Goal: Browse casually: Explore the website without a specific task or goal

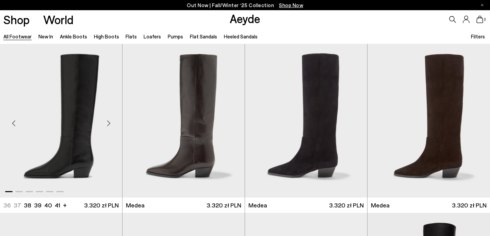
click at [109, 123] on div "Next slide" at bounding box center [108, 123] width 20 height 20
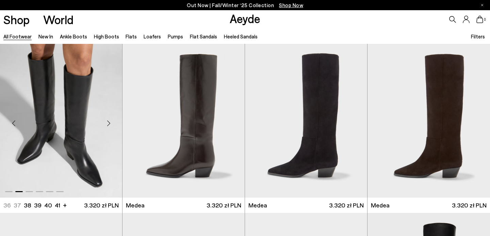
click at [109, 123] on div "Next slide" at bounding box center [108, 123] width 20 height 20
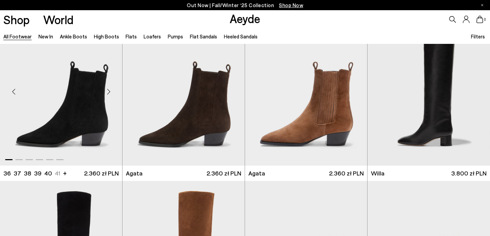
scroll to position [197, 0]
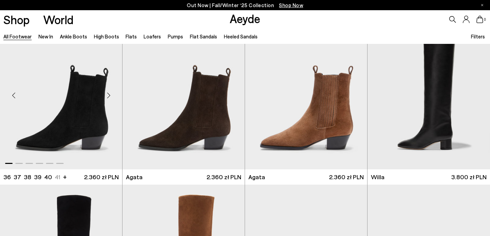
click at [109, 97] on div "Next slide" at bounding box center [108, 95] width 20 height 20
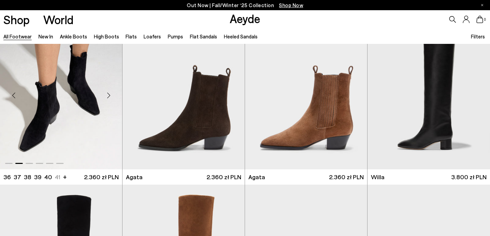
click at [109, 97] on div "Next slide" at bounding box center [108, 95] width 20 height 20
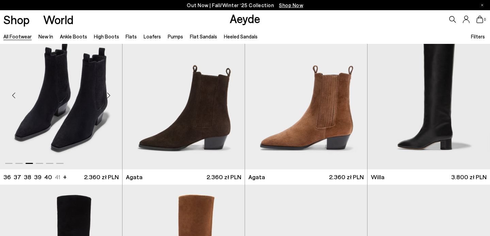
click at [109, 97] on div "Next slide" at bounding box center [108, 95] width 20 height 20
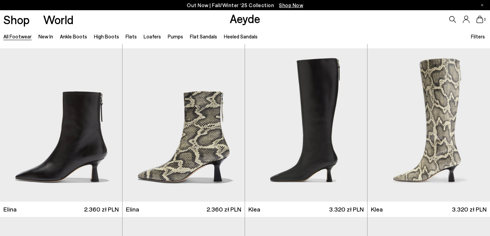
scroll to position [685, 0]
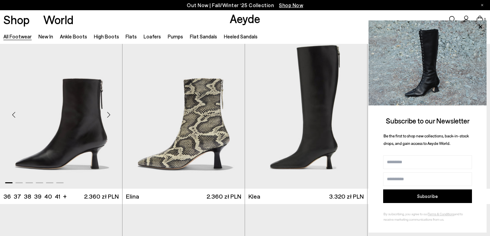
click at [110, 115] on div "Next slide" at bounding box center [108, 115] width 20 height 20
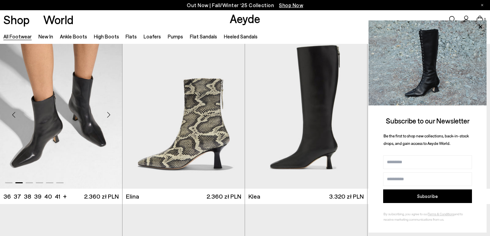
click at [110, 115] on div "Next slide" at bounding box center [108, 115] width 20 height 20
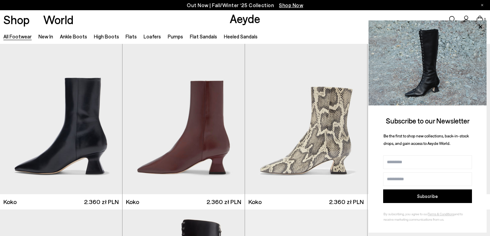
scroll to position [891, 0]
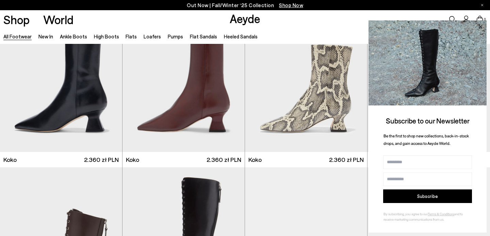
click at [481, 29] on icon at bounding box center [480, 26] width 9 height 9
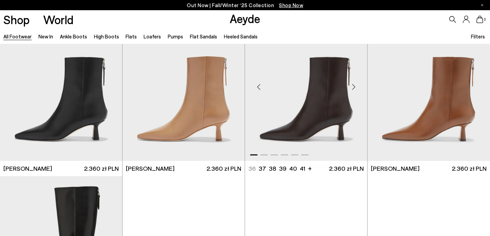
scroll to position [1223, 0]
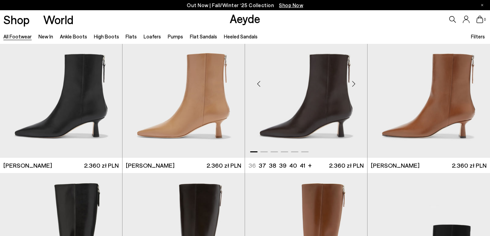
click at [355, 83] on div "Next slide" at bounding box center [354, 84] width 20 height 20
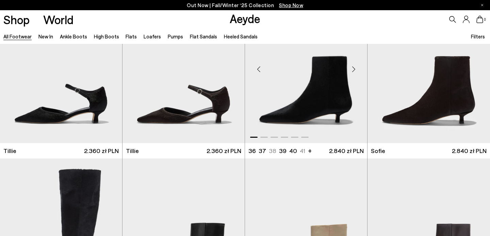
scroll to position [1907, 0]
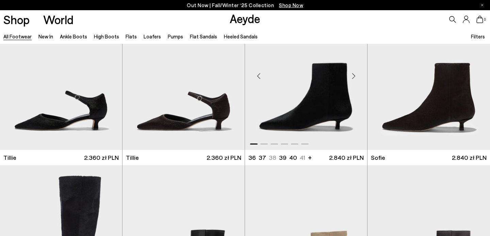
click at [355, 77] on div "Next slide" at bounding box center [354, 76] width 20 height 20
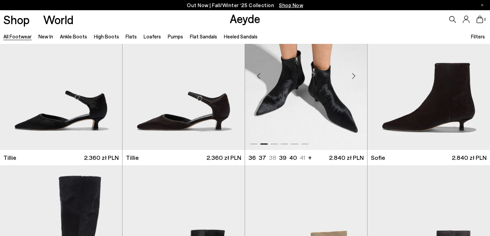
click at [355, 76] on div "Next slide" at bounding box center [354, 76] width 20 height 20
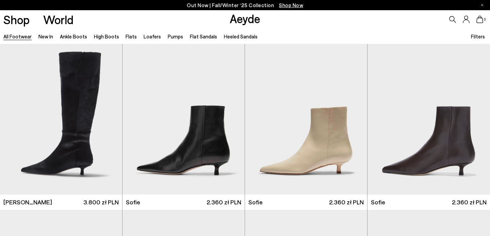
scroll to position [1997, 0]
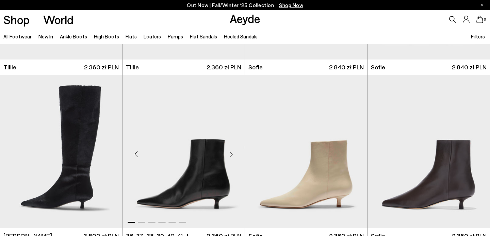
click at [234, 155] on div "Next slide" at bounding box center [231, 154] width 20 height 20
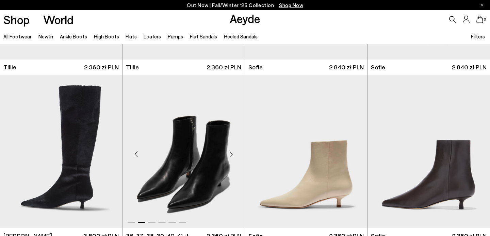
click at [234, 155] on div "Next slide" at bounding box center [231, 154] width 20 height 20
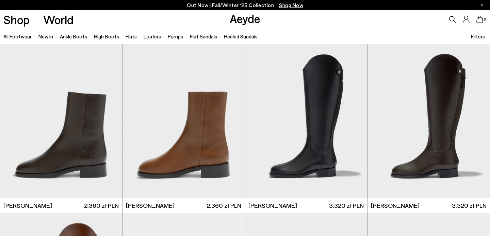
scroll to position [3885, 0]
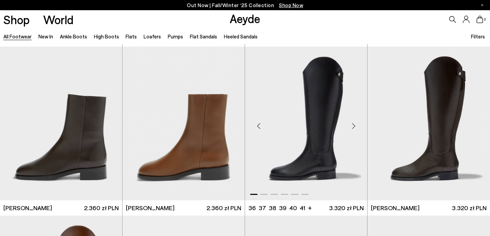
click at [355, 125] on div "Next slide" at bounding box center [354, 126] width 20 height 20
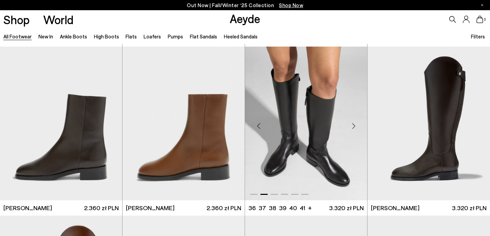
click at [355, 125] on div "Next slide" at bounding box center [354, 126] width 20 height 20
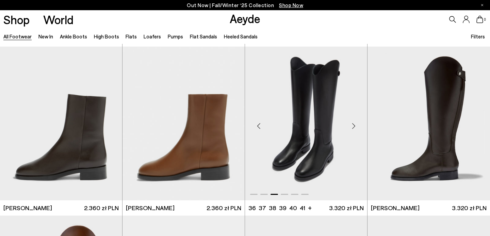
click at [355, 125] on div "Next slide" at bounding box center [354, 126] width 20 height 20
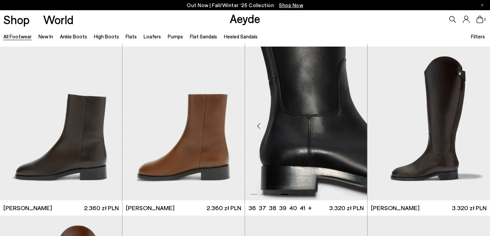
click at [355, 125] on div "Next slide" at bounding box center [354, 126] width 20 height 20
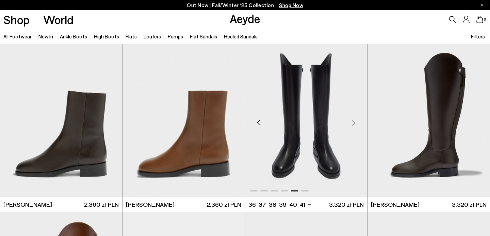
scroll to position [3987, 0]
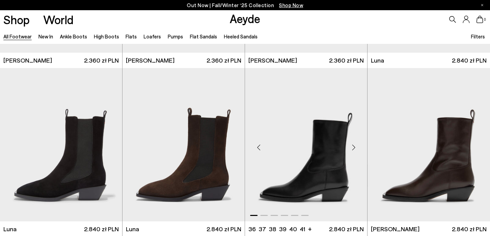
scroll to position [4879, 0]
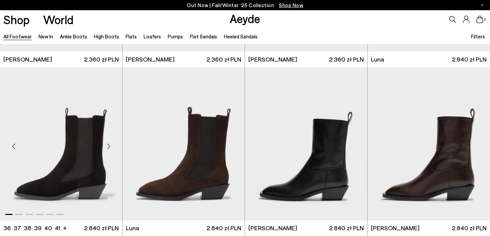
click at [109, 146] on div "Next slide" at bounding box center [108, 146] width 20 height 20
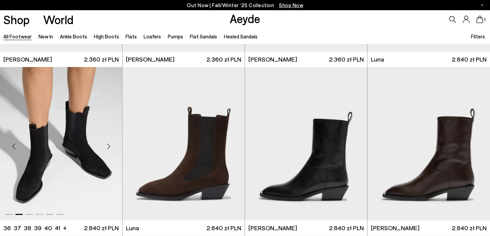
click at [109, 146] on div "Next slide" at bounding box center [108, 146] width 20 height 20
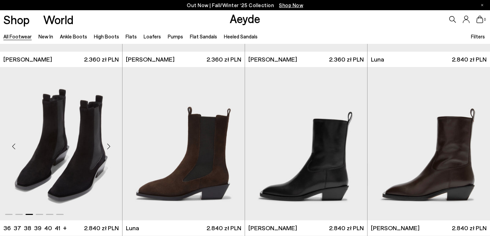
click at [109, 146] on div "Next slide" at bounding box center [108, 146] width 20 height 20
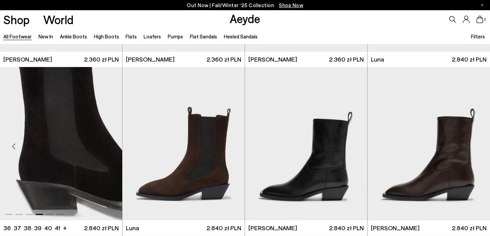
click at [109, 146] on div "Next slide" at bounding box center [108, 146] width 20 height 20
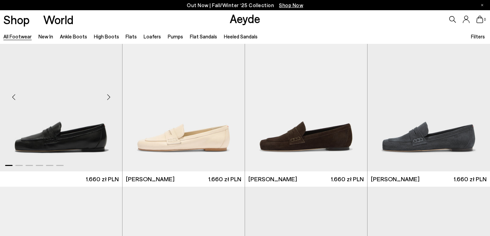
scroll to position [5596, 0]
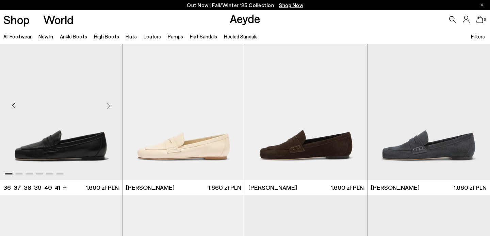
click at [110, 105] on div "Next slide" at bounding box center [108, 106] width 20 height 20
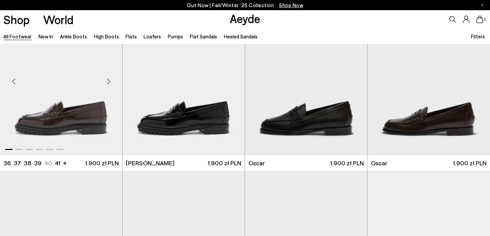
scroll to position [5760, 0]
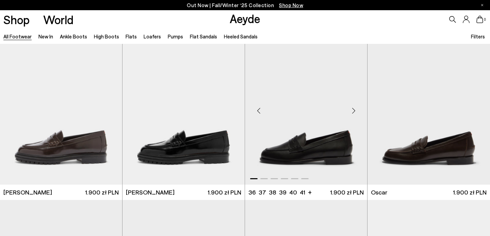
click at [354, 110] on div "Next slide" at bounding box center [354, 110] width 20 height 20
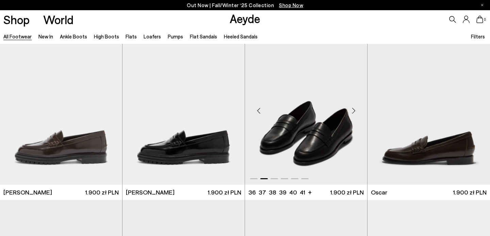
click at [354, 110] on div "Next slide" at bounding box center [354, 110] width 20 height 20
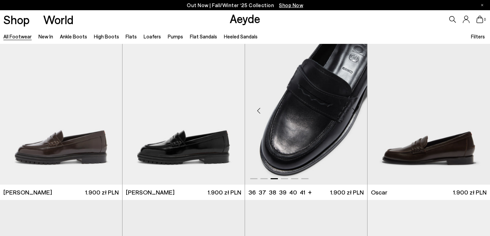
click at [354, 110] on div "Next slide" at bounding box center [354, 110] width 20 height 20
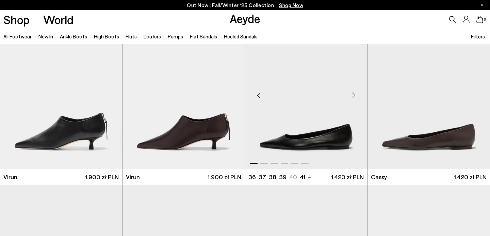
scroll to position [7966, 0]
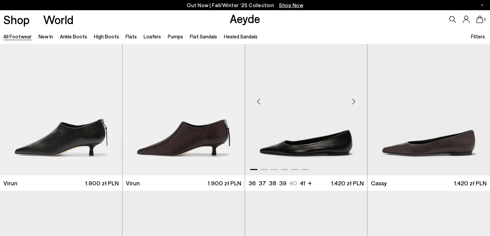
click at [355, 99] on div "Next slide" at bounding box center [354, 101] width 20 height 20
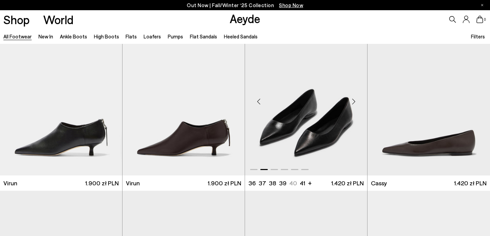
click at [355, 99] on div "Next slide" at bounding box center [354, 101] width 20 height 20
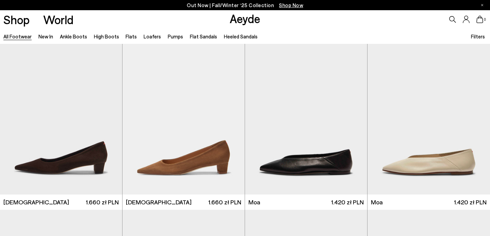
scroll to position [8454, 0]
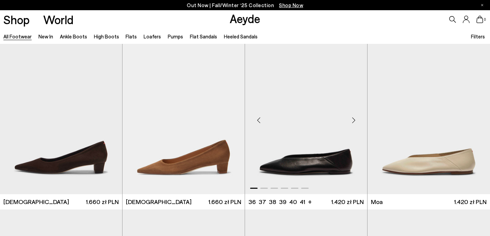
click at [354, 119] on div "Next slide" at bounding box center [354, 120] width 20 height 20
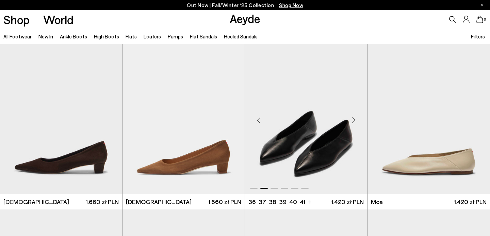
click at [354, 119] on div "Next slide" at bounding box center [354, 120] width 20 height 20
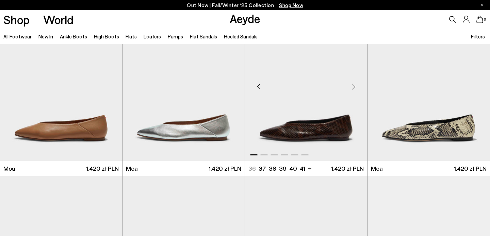
scroll to position [8640, 0]
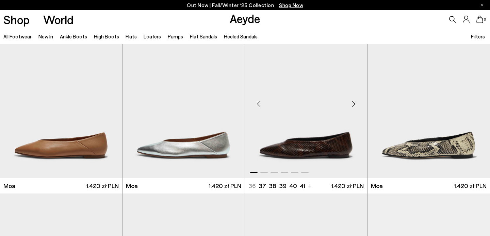
click at [355, 114] on div "Next slide" at bounding box center [354, 104] width 20 height 20
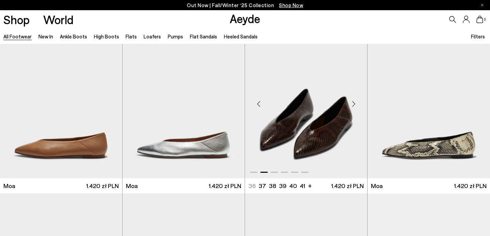
scroll to position [8610, 0]
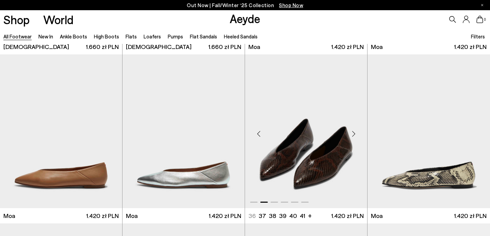
click at [355, 135] on div "Next slide" at bounding box center [354, 134] width 20 height 20
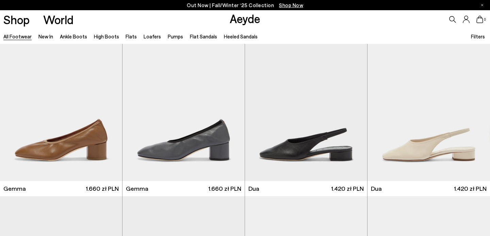
scroll to position [9788, 0]
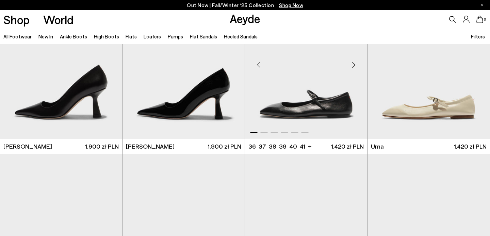
scroll to position [10767, 0]
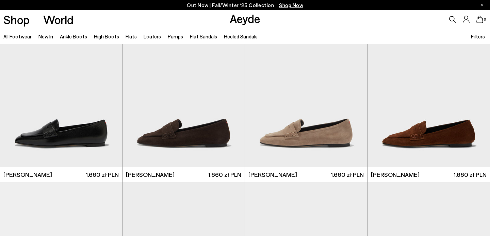
scroll to position [11696, 0]
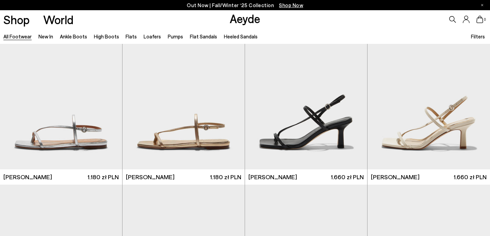
scroll to position [13393, 0]
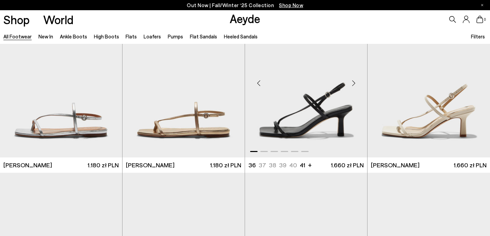
click at [354, 84] on div "Next slide" at bounding box center [354, 83] width 20 height 20
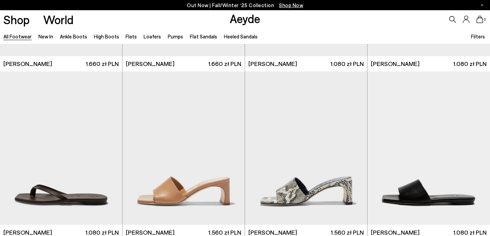
scroll to position [13715, 0]
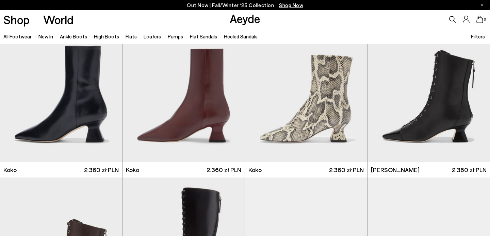
scroll to position [1135, 0]
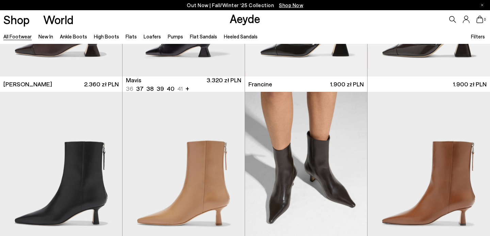
drag, startPoint x: 374, startPoint y: 214, endPoint x: 489, endPoint y: 80, distance: 176.2
